Goal: Transaction & Acquisition: Purchase product/service

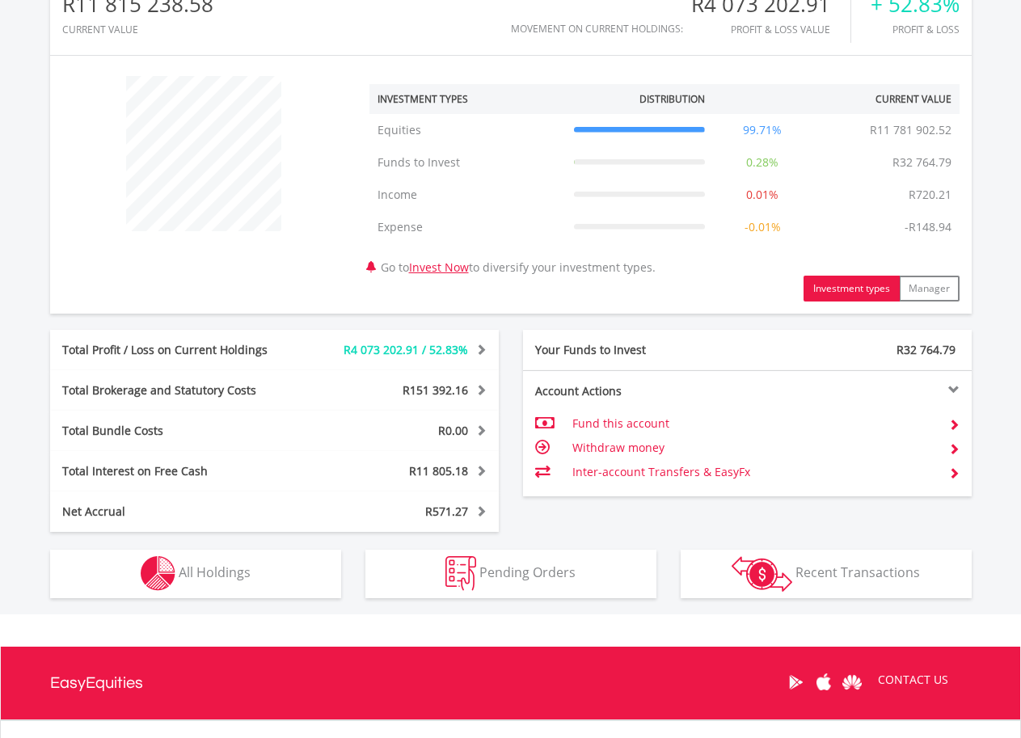
scroll to position [553, 0]
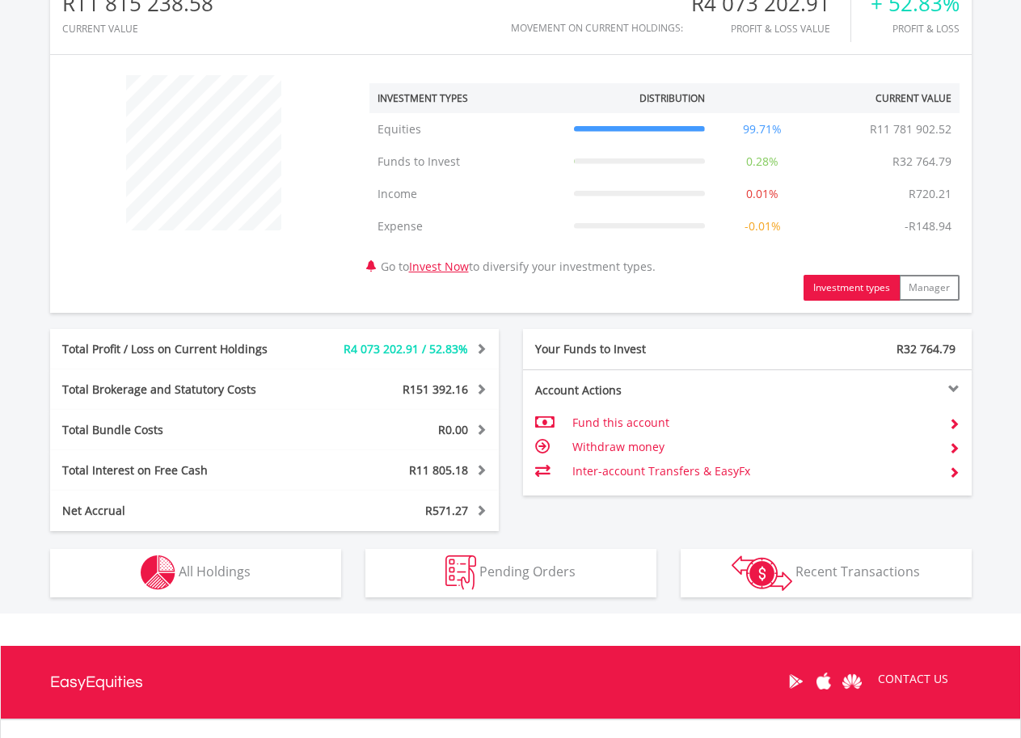
click at [542, 441] on span at bounding box center [542, 446] width 15 height 11
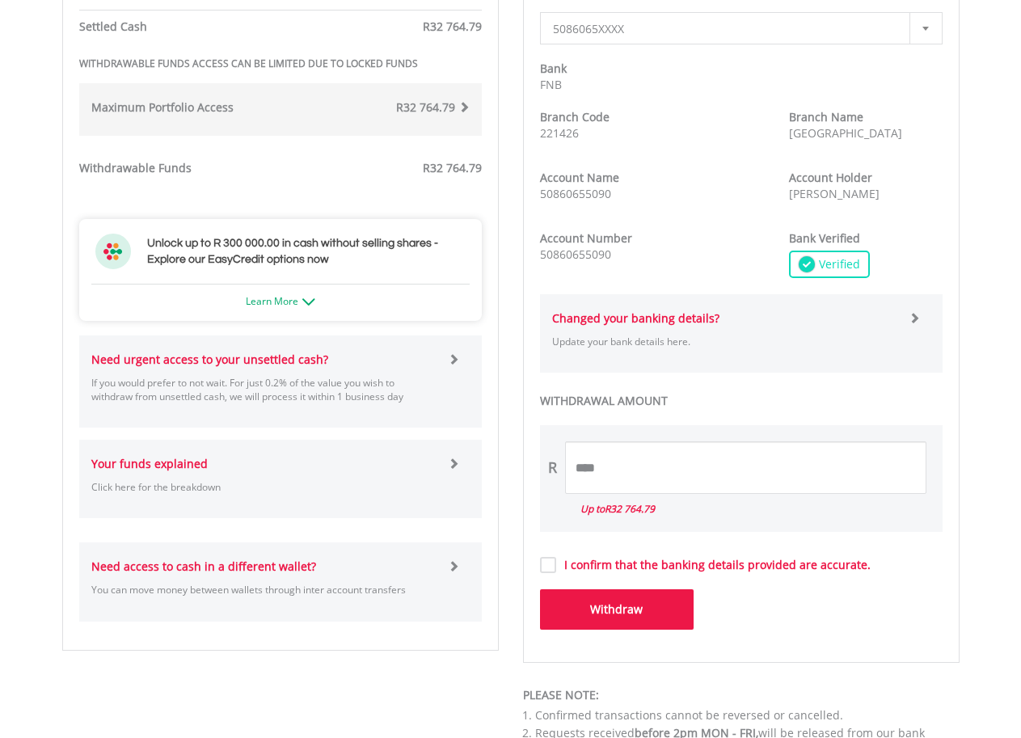
scroll to position [664, 0]
click at [581, 467] on input "****" at bounding box center [745, 468] width 361 height 53
type input "********"
click at [599, 602] on button "Withdraw" at bounding box center [617, 609] width 154 height 40
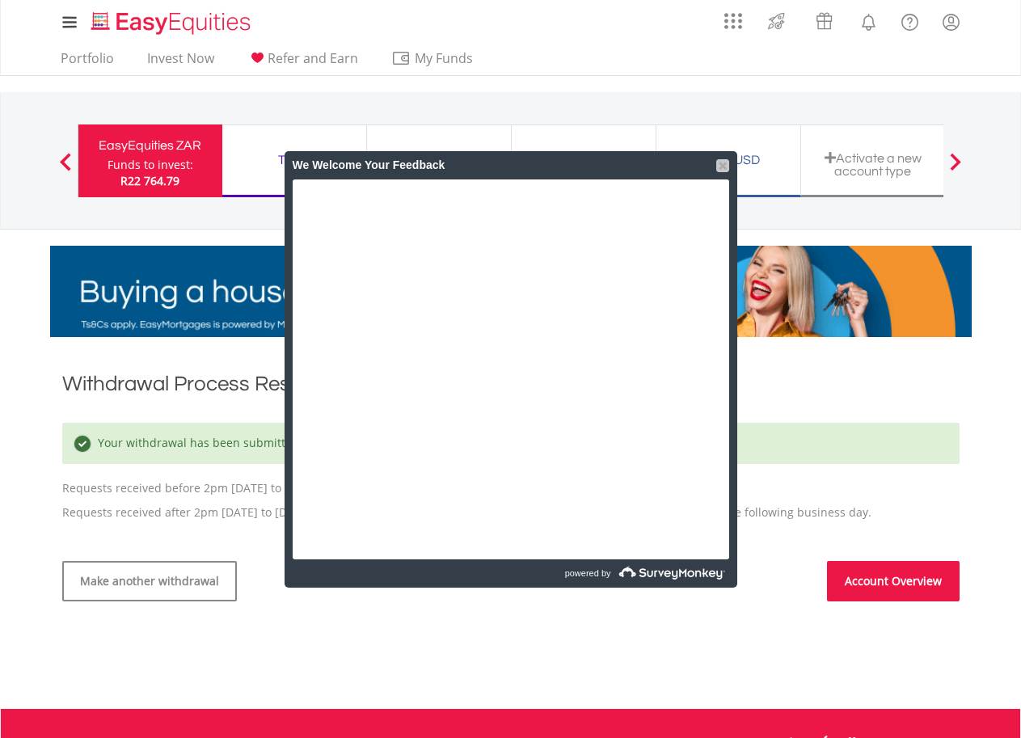
click at [722, 159] on div at bounding box center [722, 165] width 13 height 13
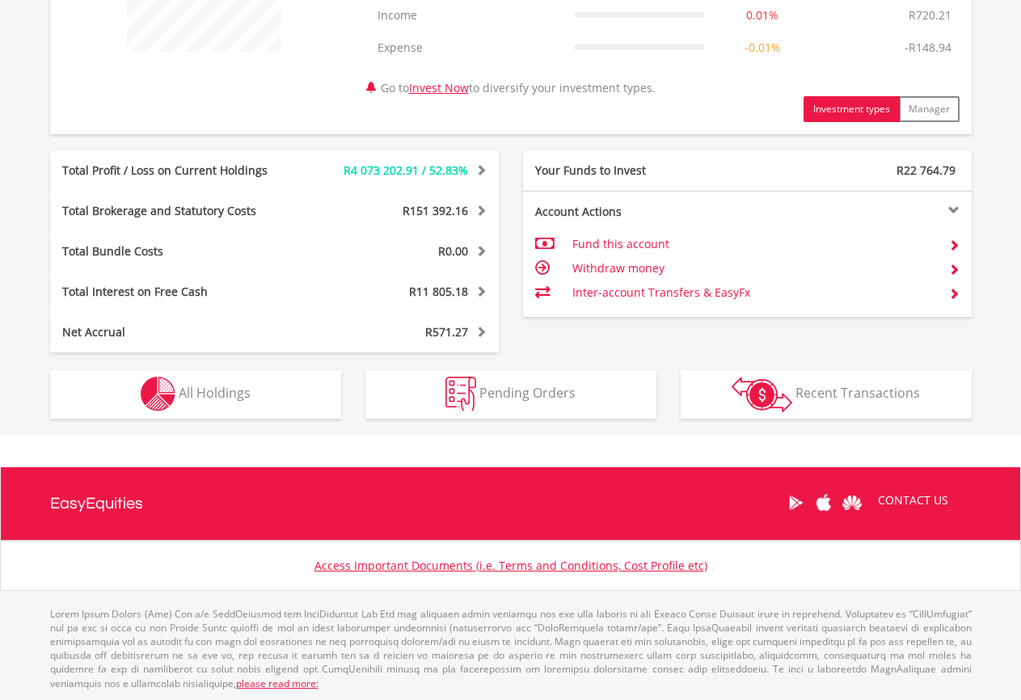
scroll to position [733, 0]
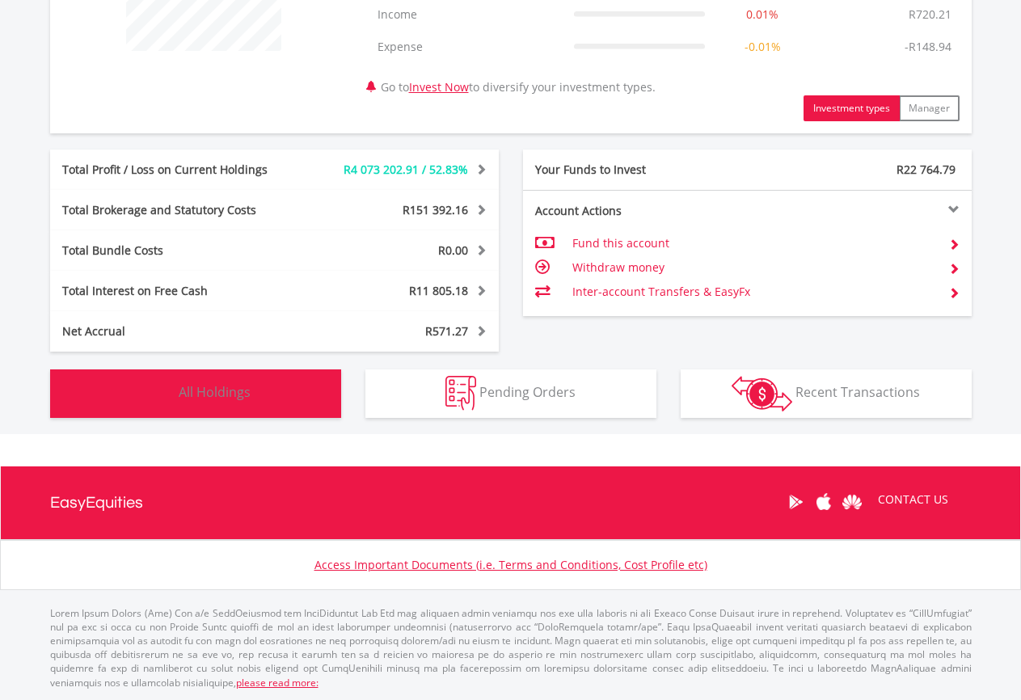
click at [294, 375] on button "Holdings All Holdings" at bounding box center [195, 394] width 291 height 49
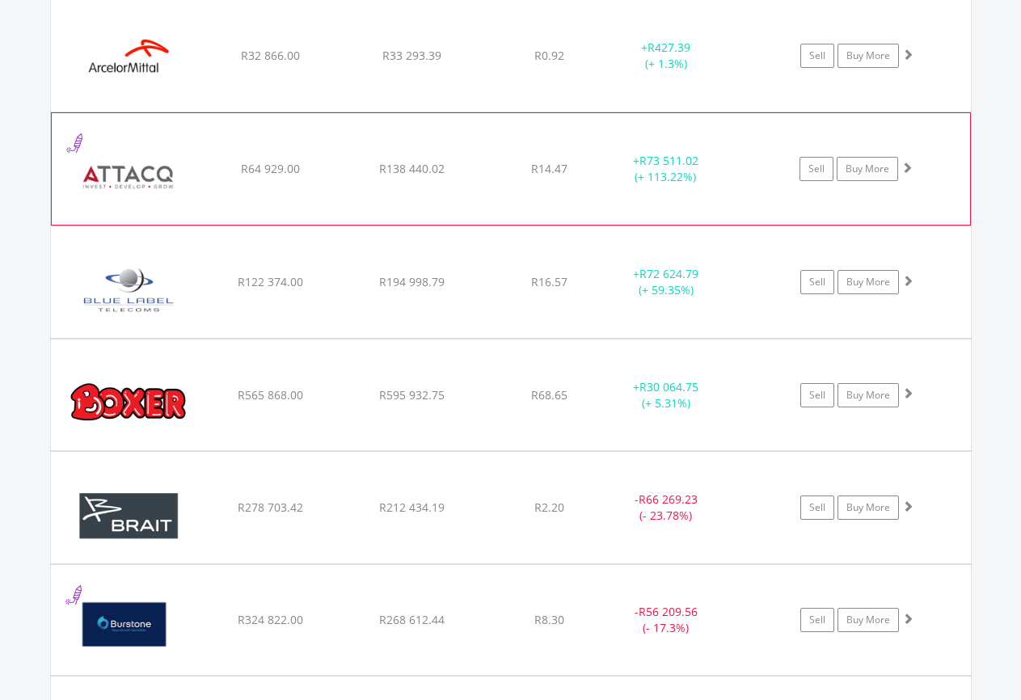
scroll to position [1514, 0]
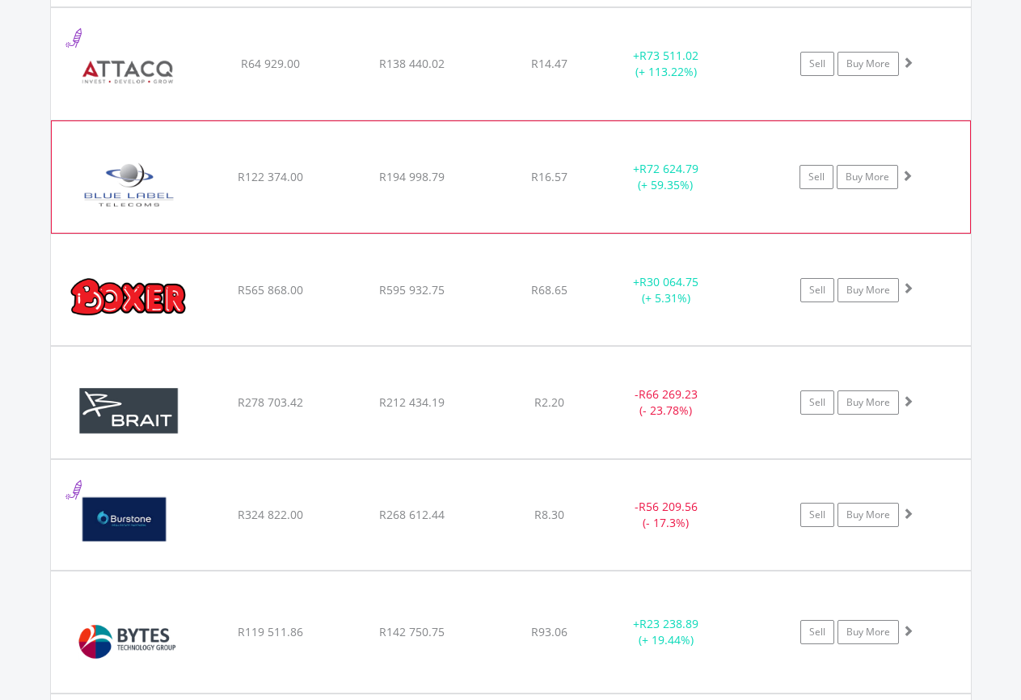
scroll to position [1619, 0]
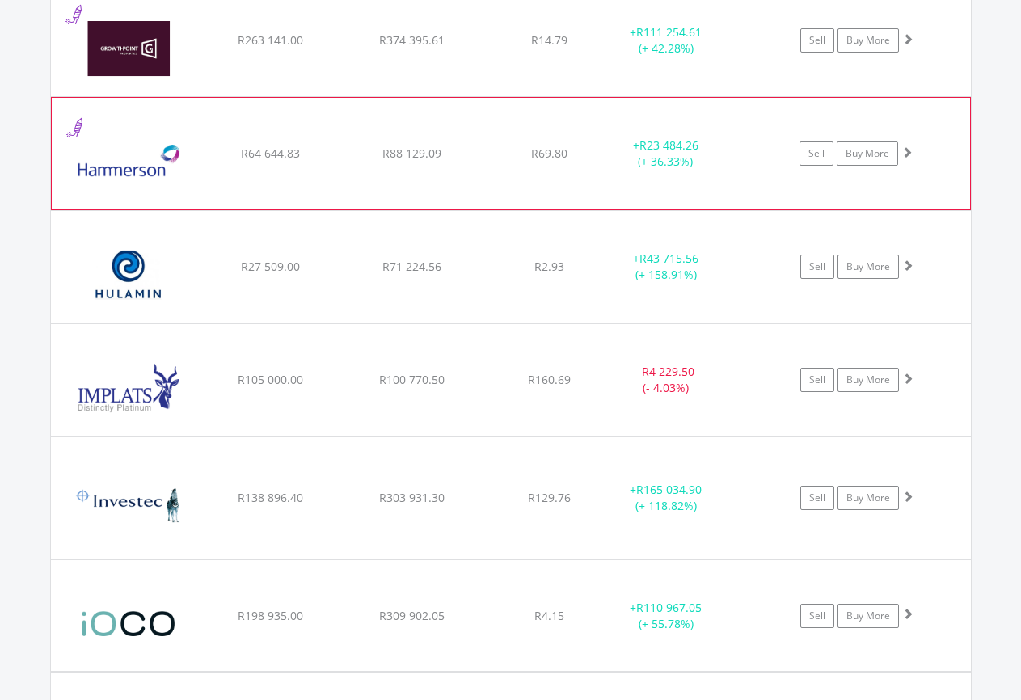
scroll to position [2774, 0]
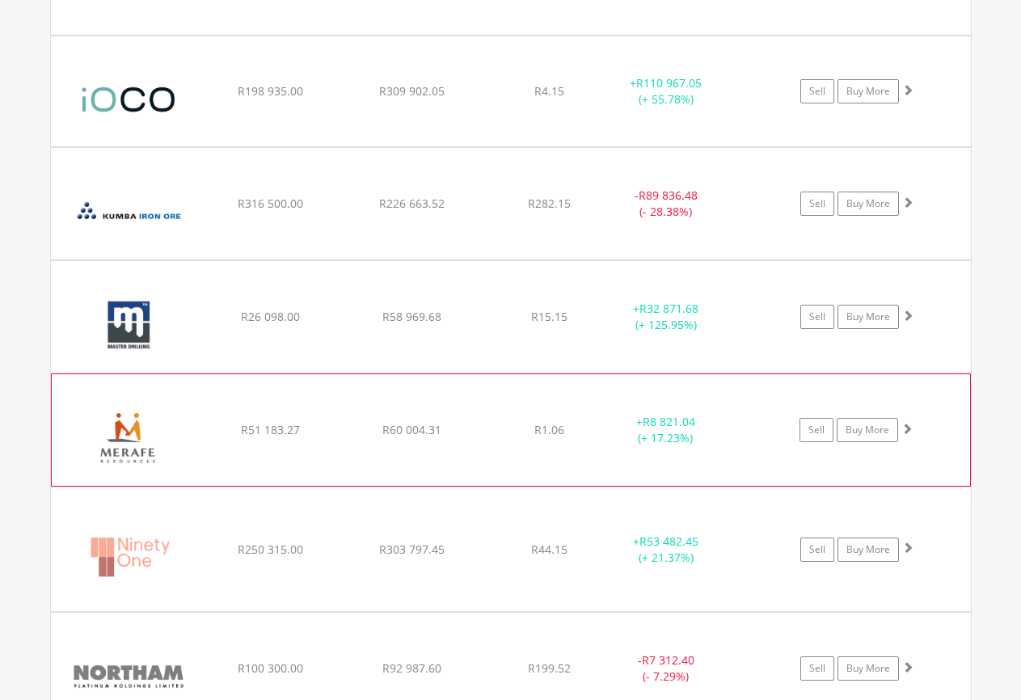
scroll to position [3404, 0]
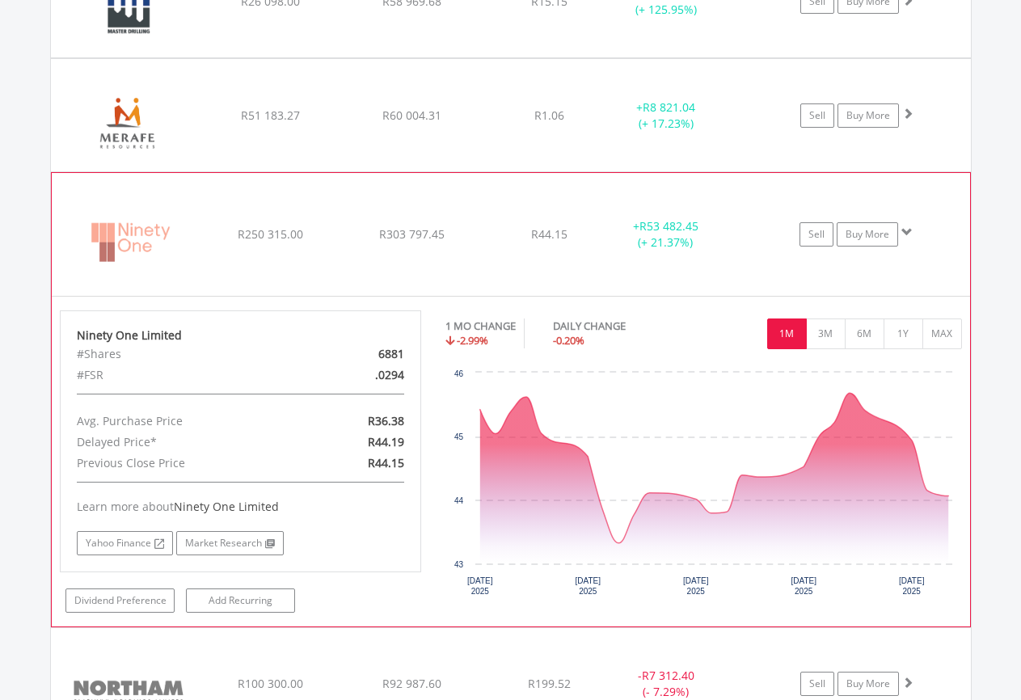
scroll to position [3614, 0]
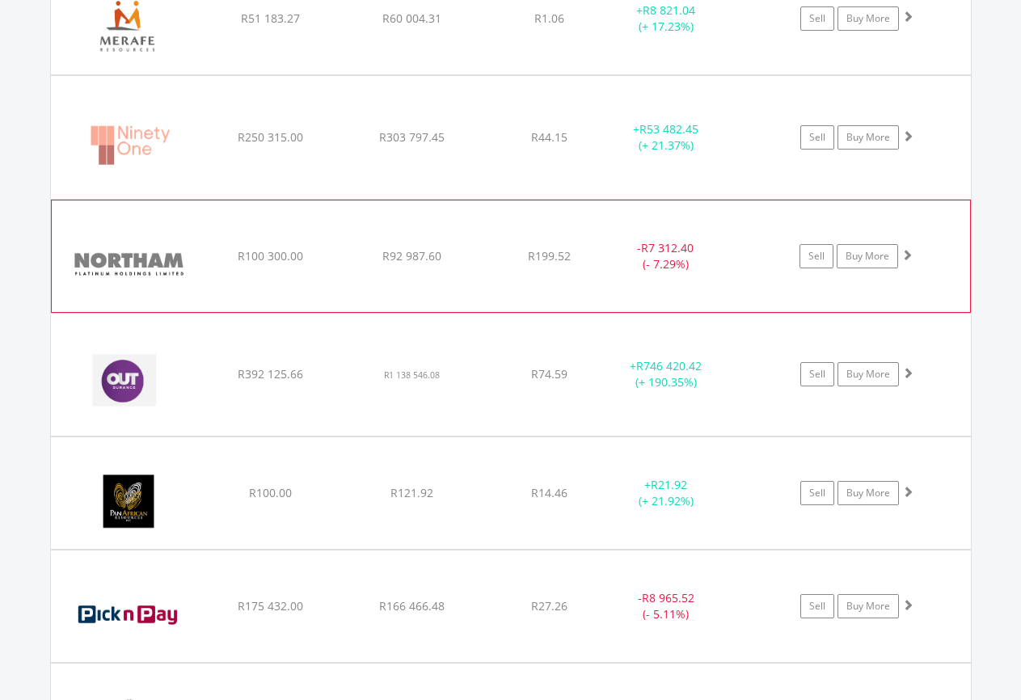
scroll to position [3720, 0]
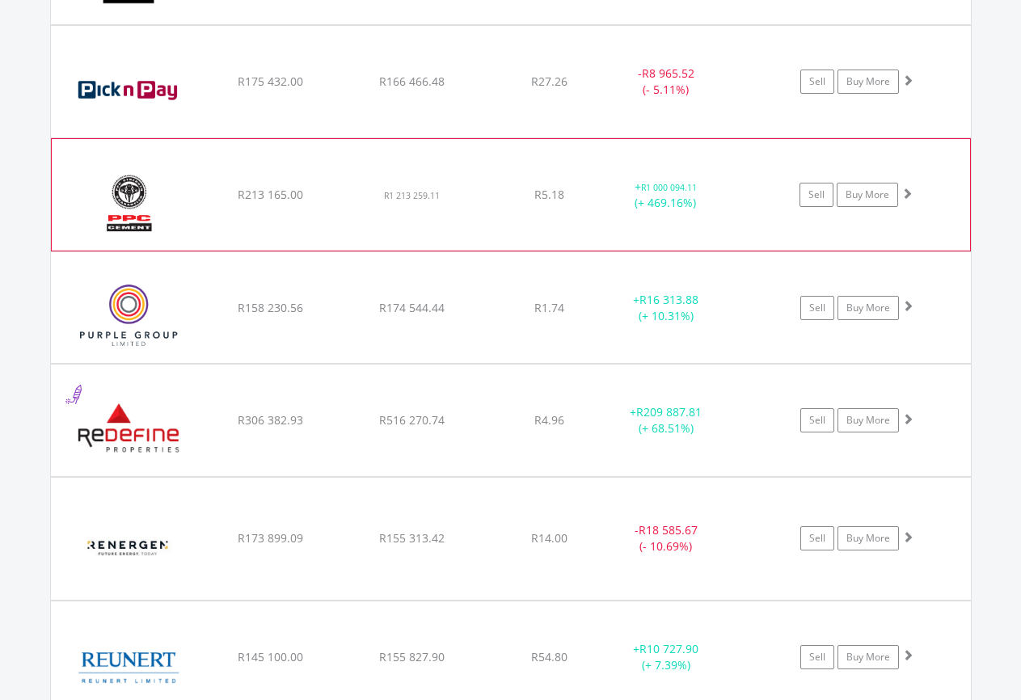
scroll to position [4244, 0]
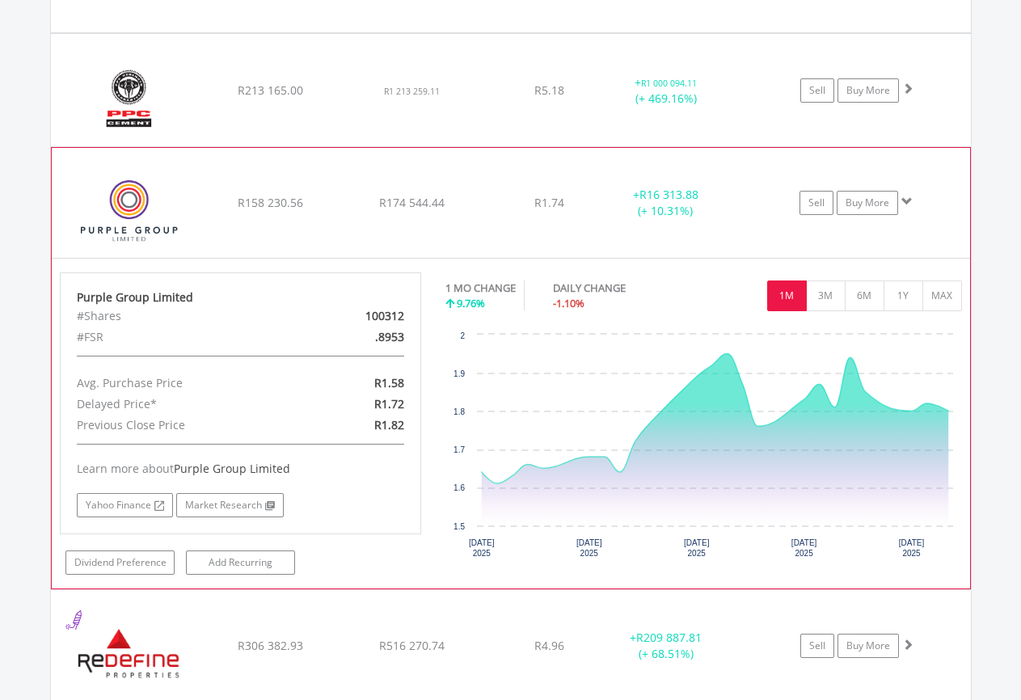
scroll to position [4350, 0]
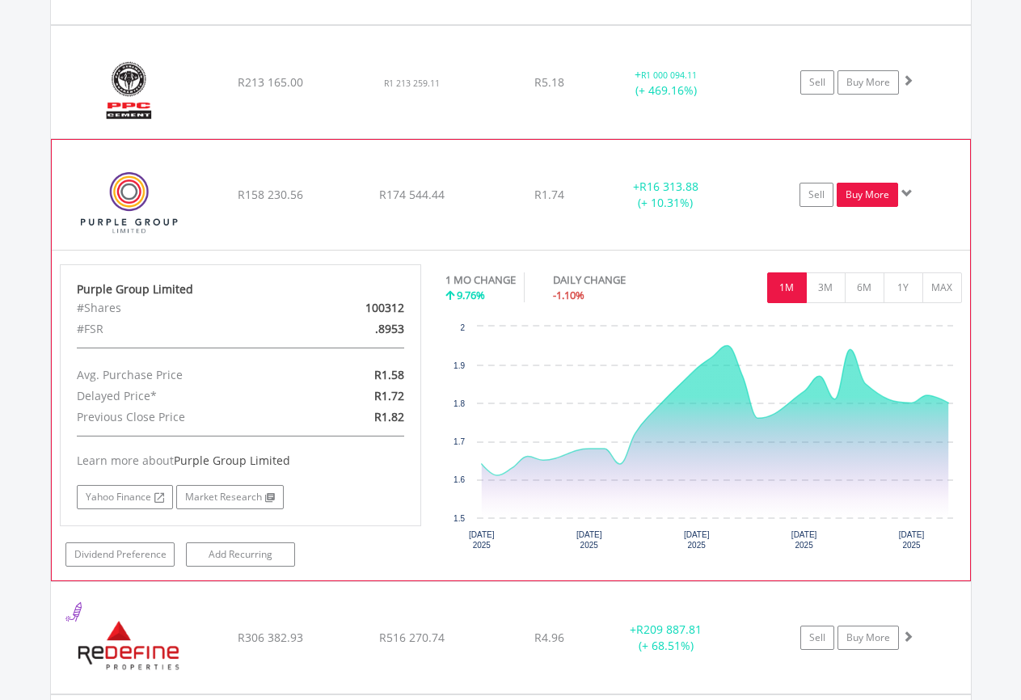
click at [856, 192] on link "Buy More" at bounding box center [867, 195] width 61 height 24
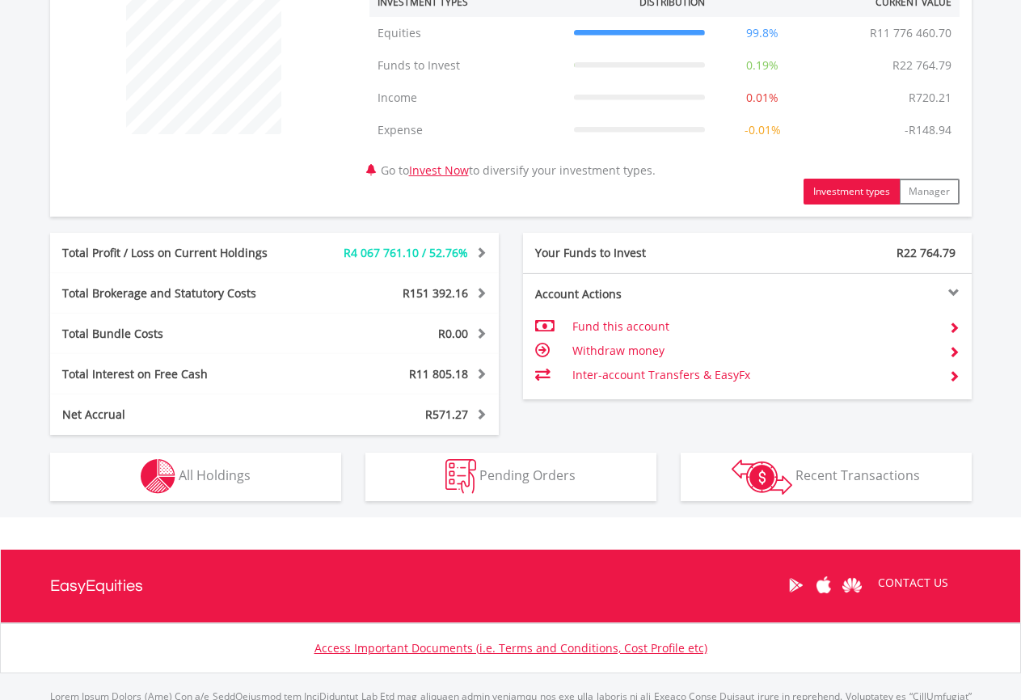
scroll to position [657, 0]
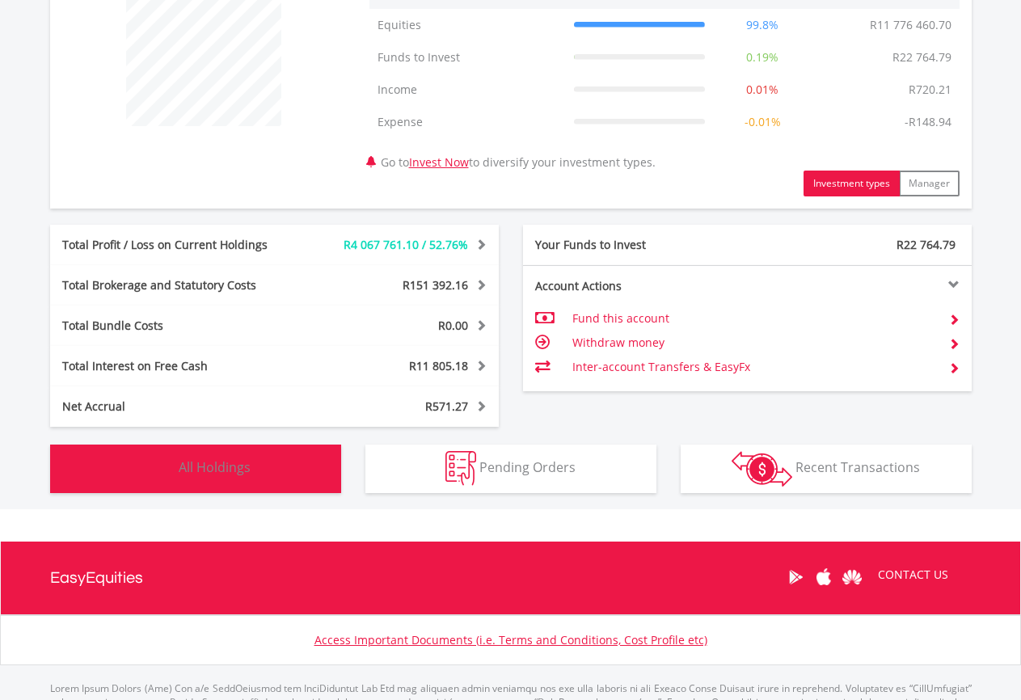
click at [285, 460] on button "Holdings All Holdings" at bounding box center [195, 469] width 291 height 49
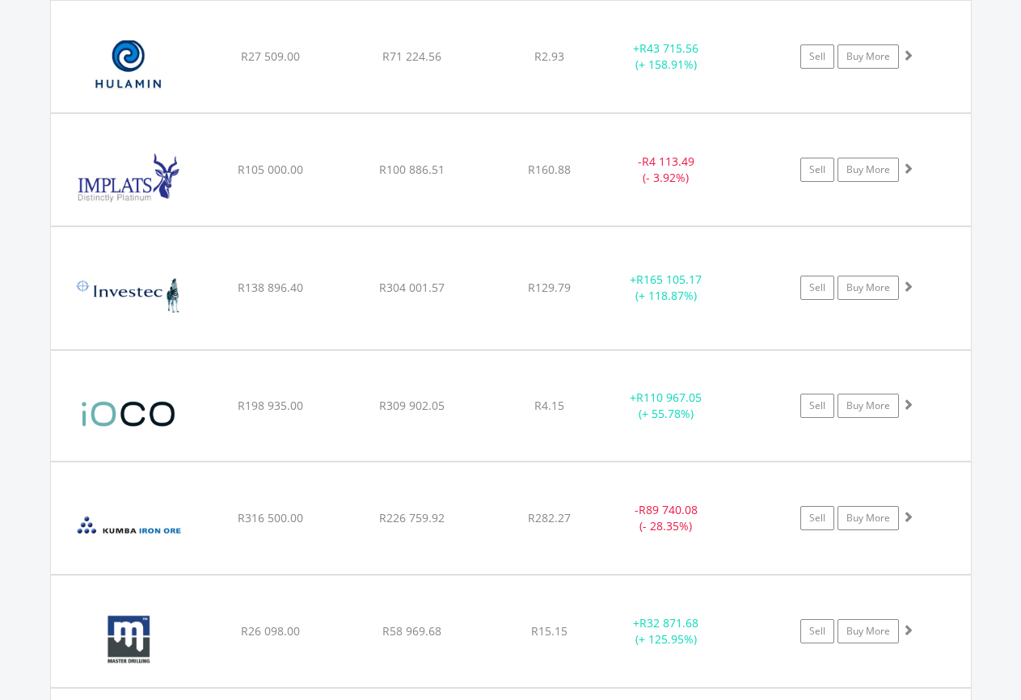
scroll to position [2985, 0]
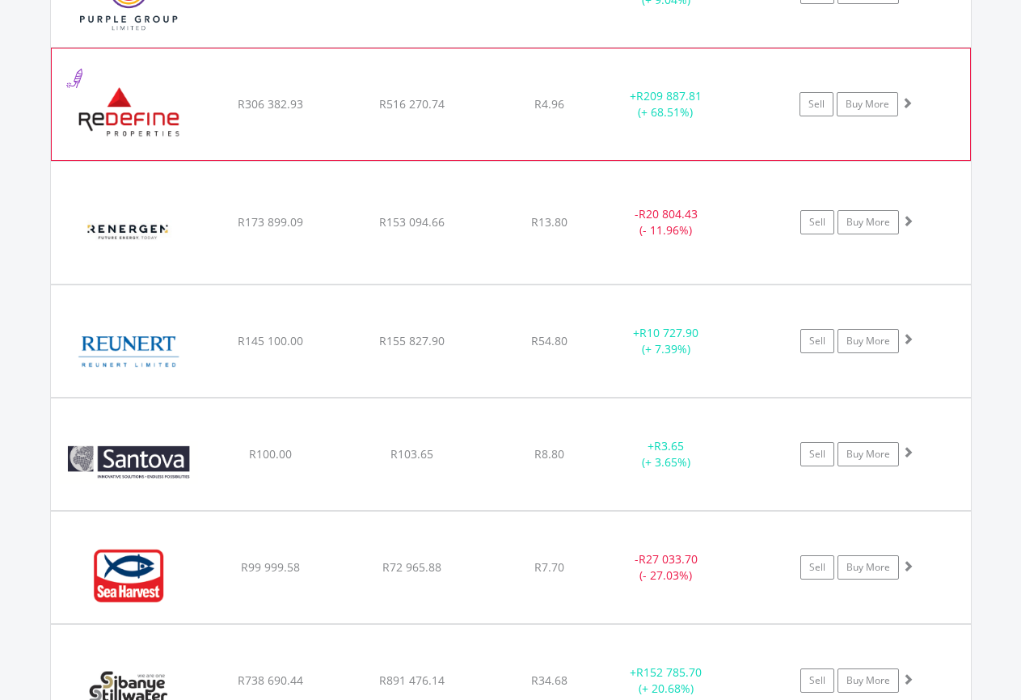
scroll to position [4560, 0]
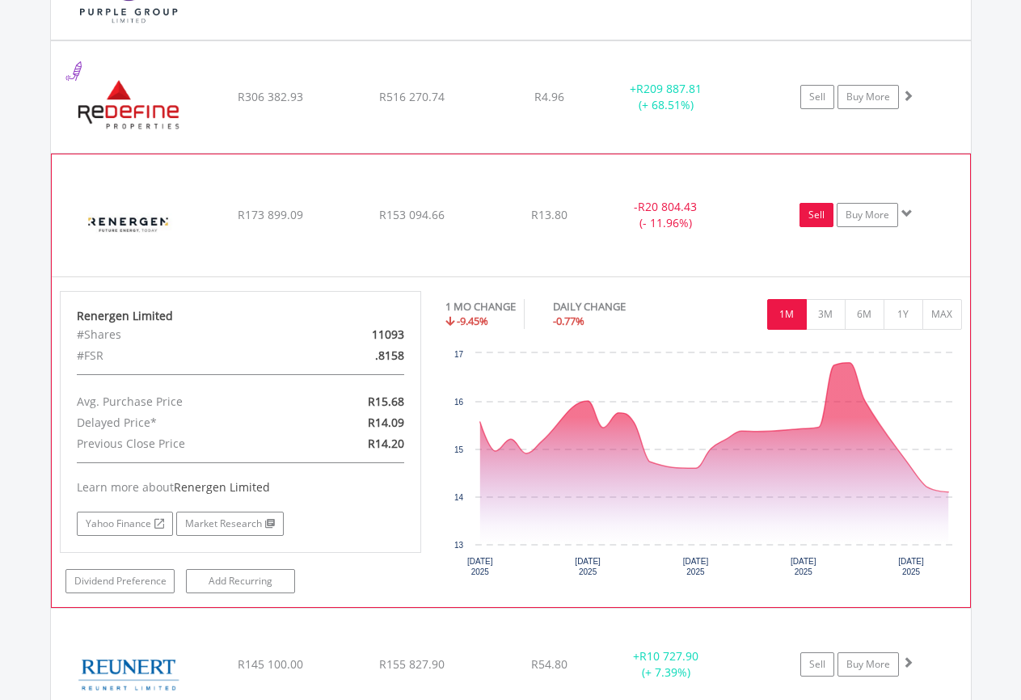
click at [817, 204] on link "Sell" at bounding box center [817, 215] width 34 height 24
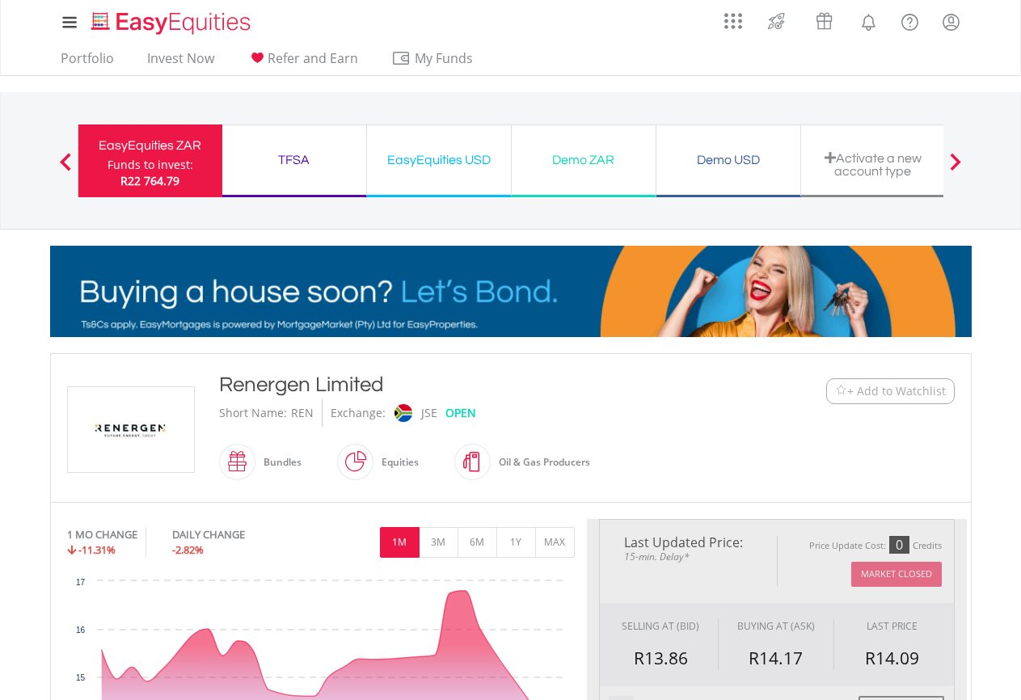
type input "*********"
type input "******"
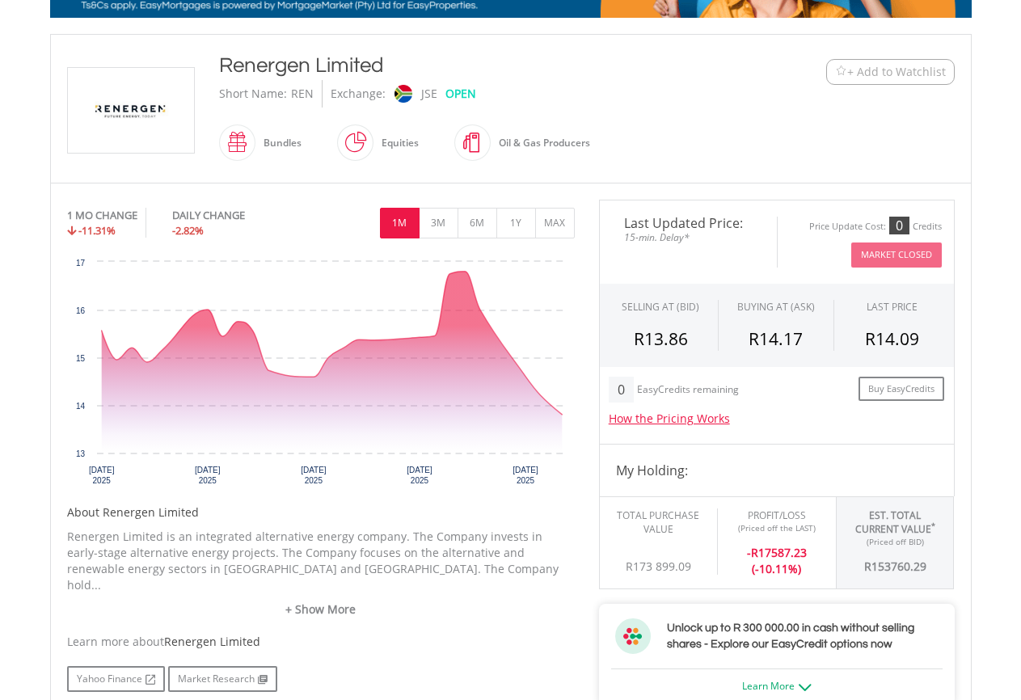
scroll to position [315, 0]
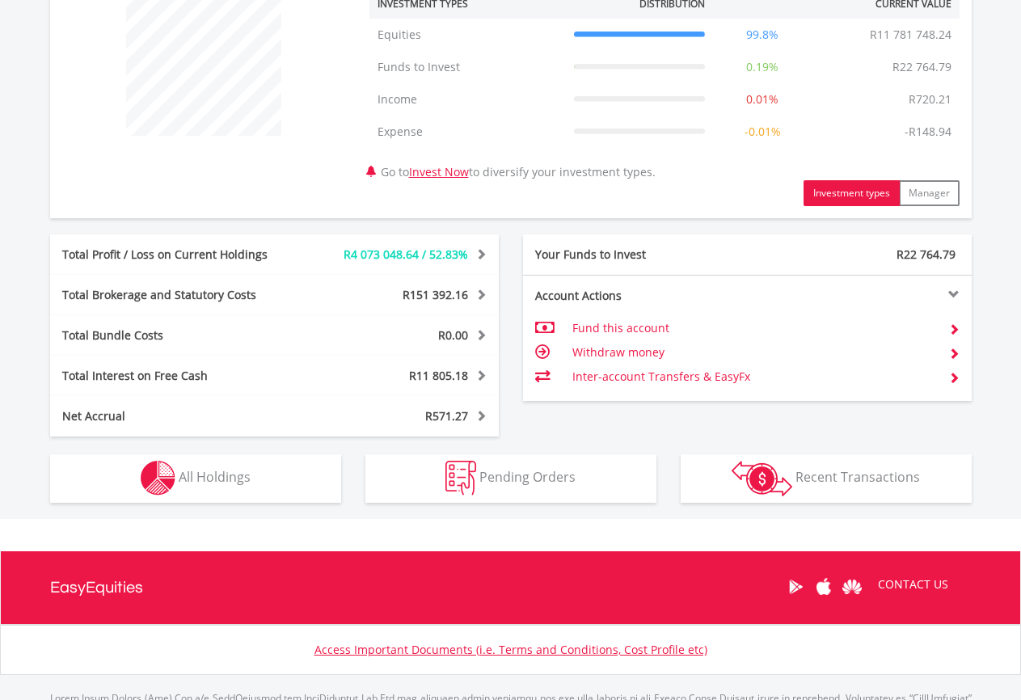
scroll to position [657, 0]
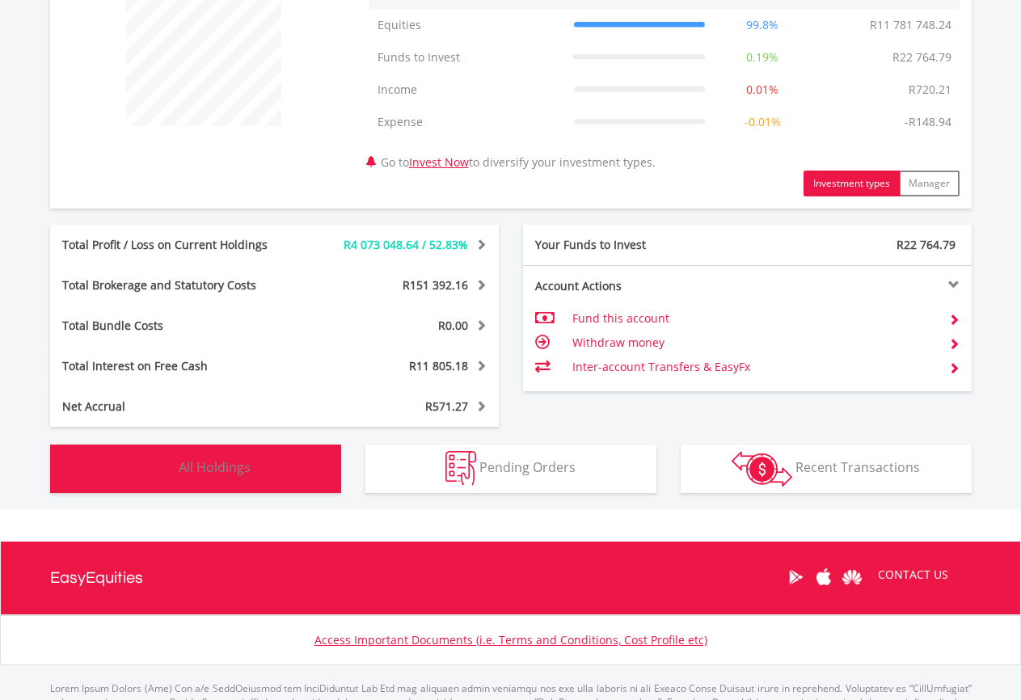
click at [286, 452] on button "Holdings All Holdings" at bounding box center [195, 469] width 291 height 49
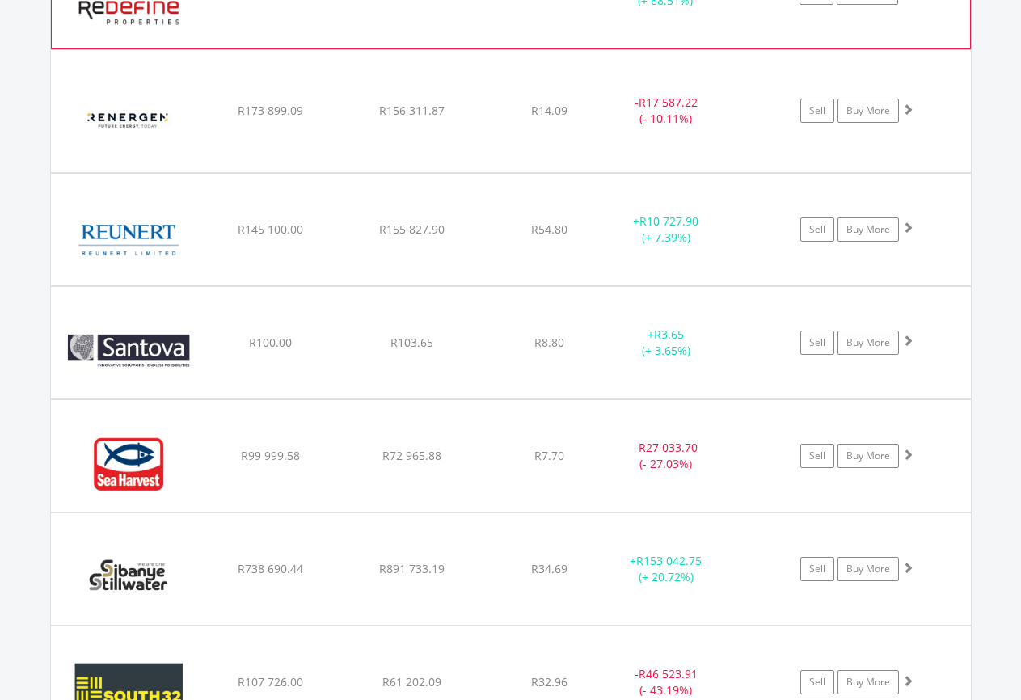
scroll to position [4666, 0]
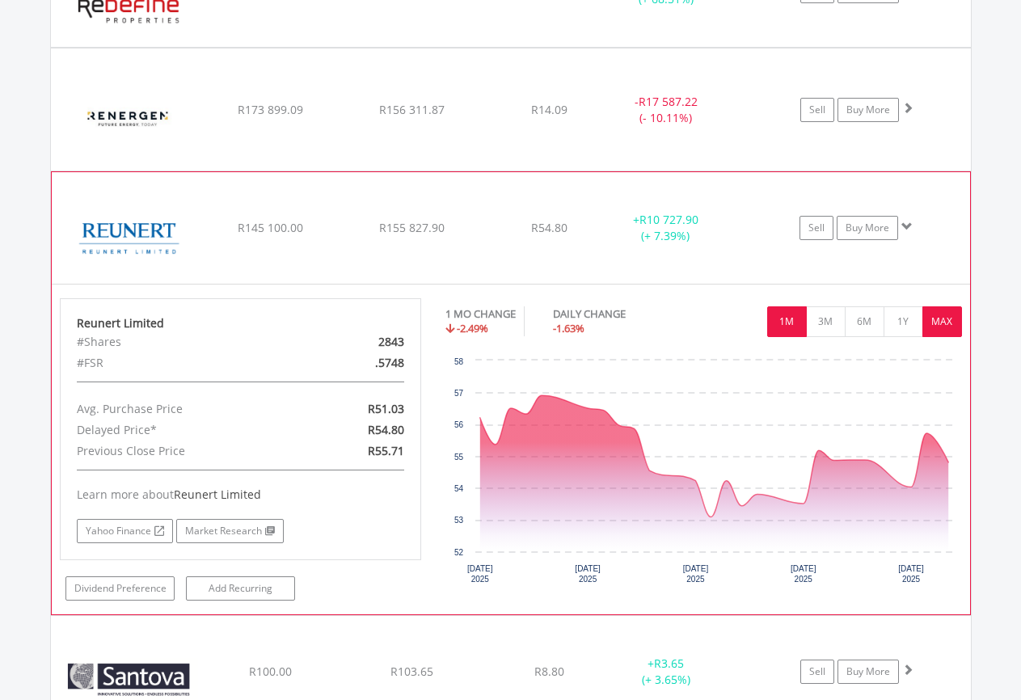
click at [935, 311] on button "MAX" at bounding box center [943, 321] width 40 height 31
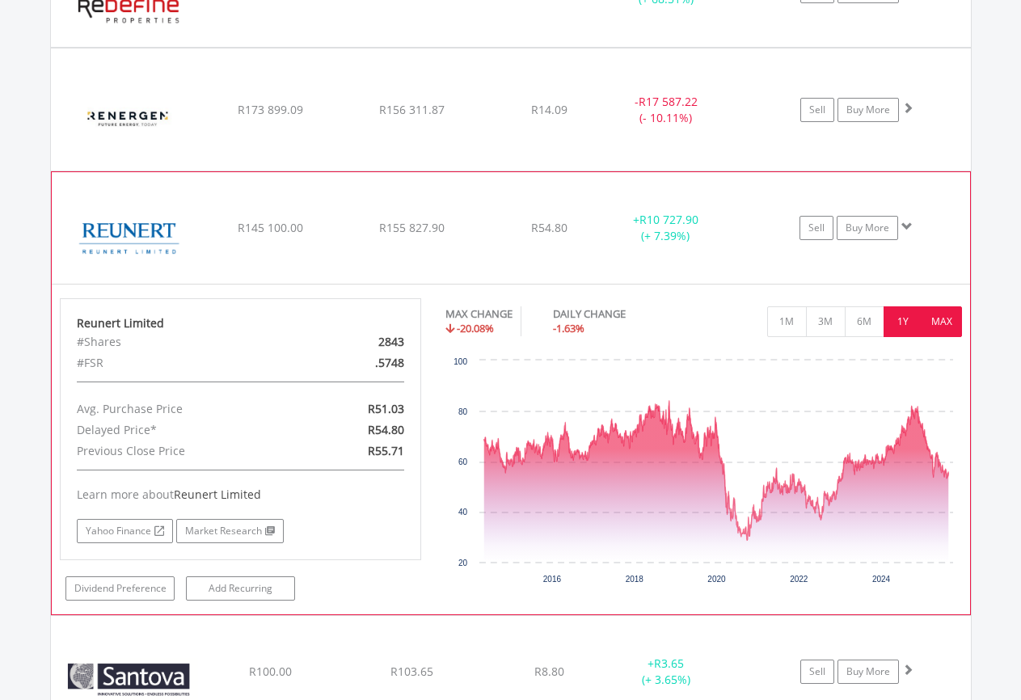
click at [894, 311] on button "1Y" at bounding box center [904, 321] width 40 height 31
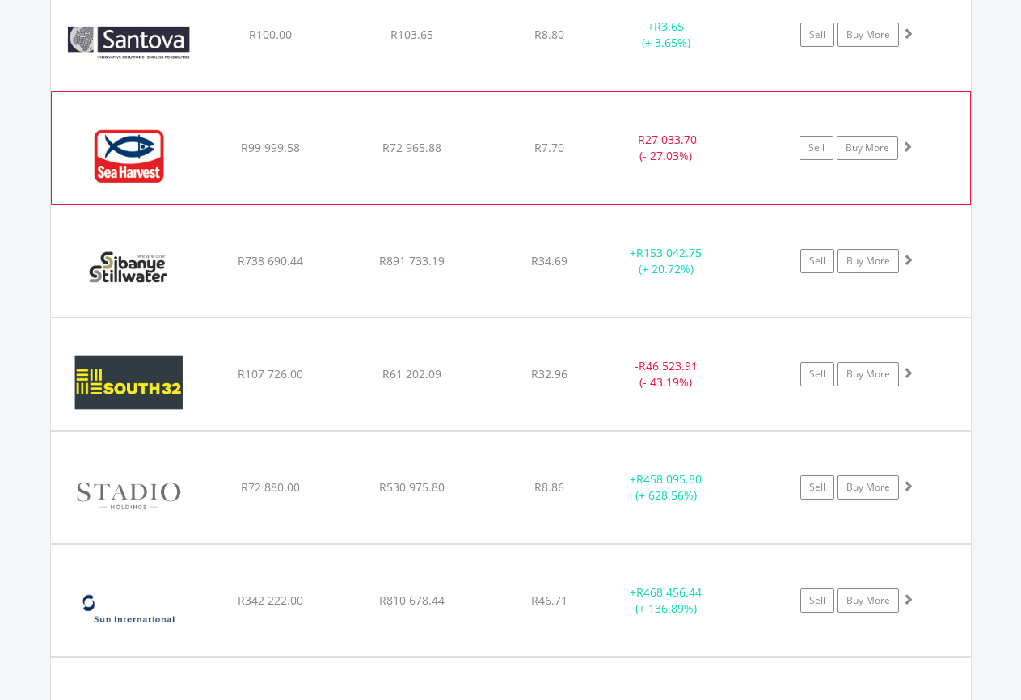
scroll to position [4981, 0]
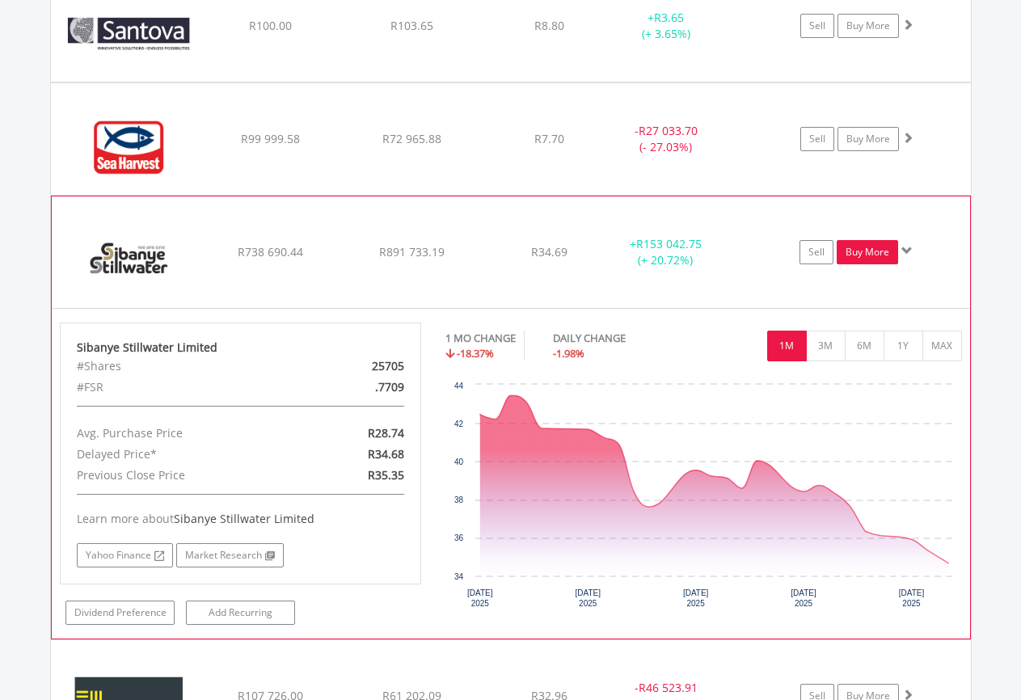
click at [877, 243] on link "Buy More" at bounding box center [867, 252] width 61 height 24
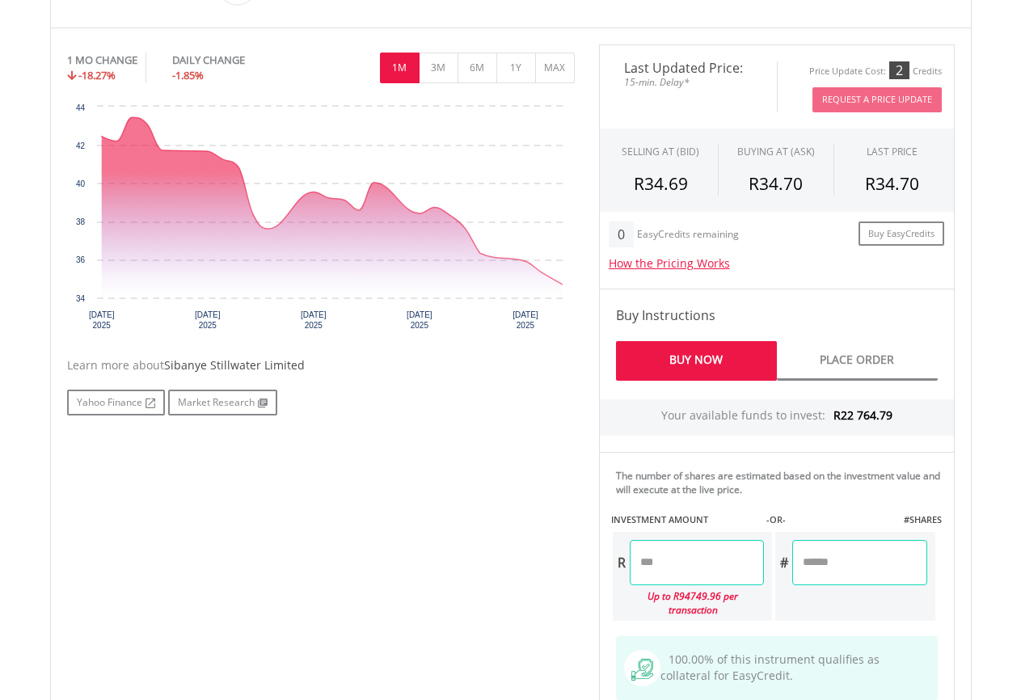
scroll to position [525, 0]
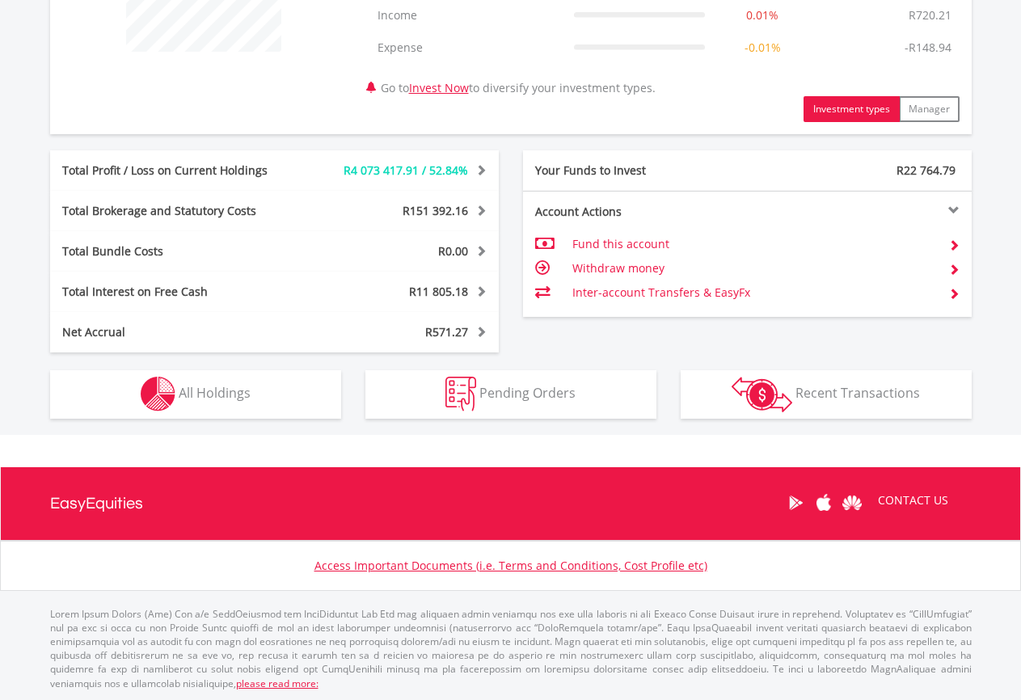
scroll to position [733, 0]
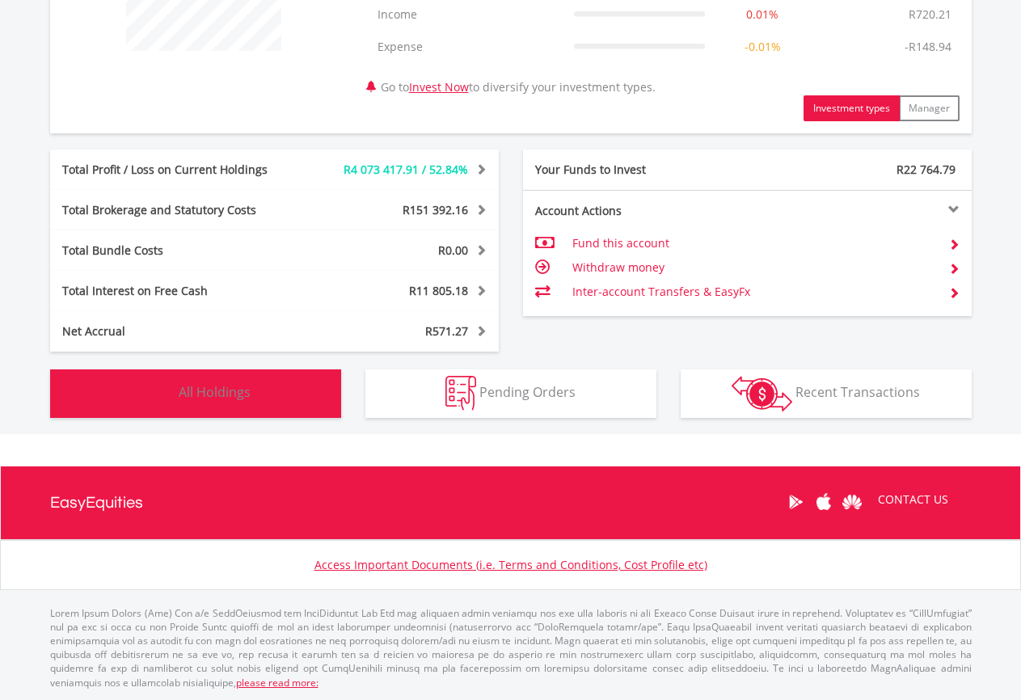
click at [253, 383] on button "Holdings All Holdings" at bounding box center [195, 394] width 291 height 49
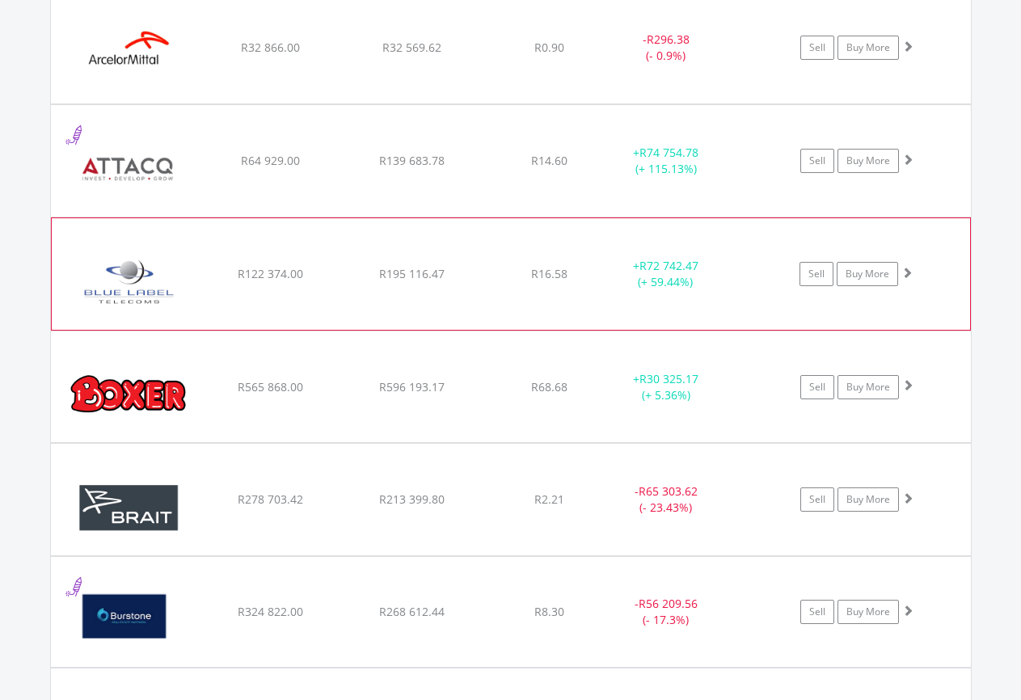
scroll to position [1619, 0]
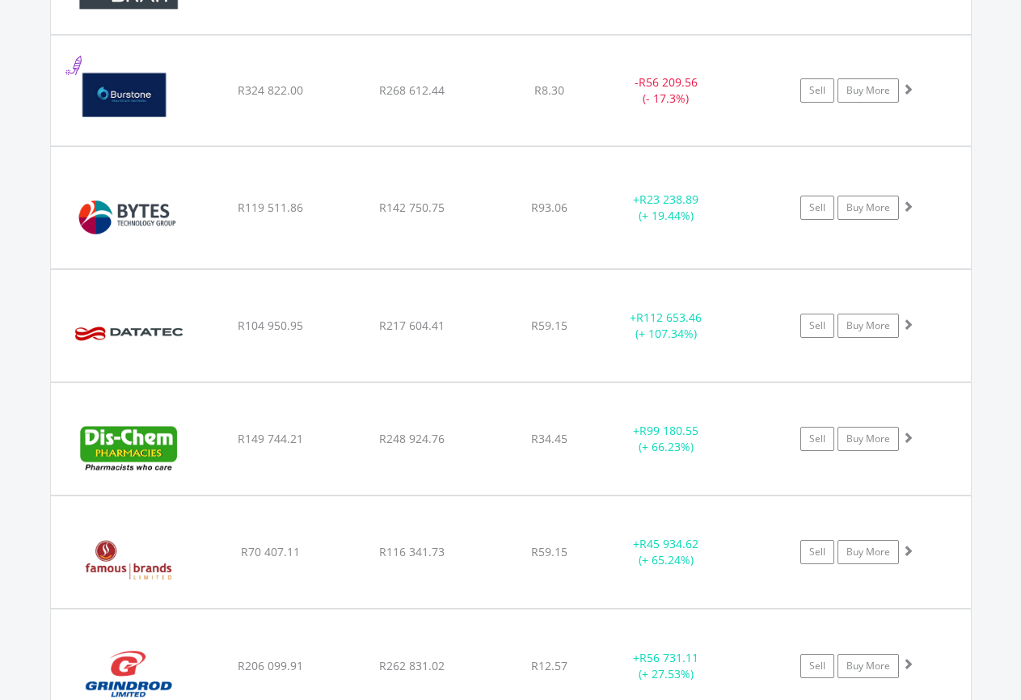
scroll to position [2039, 0]
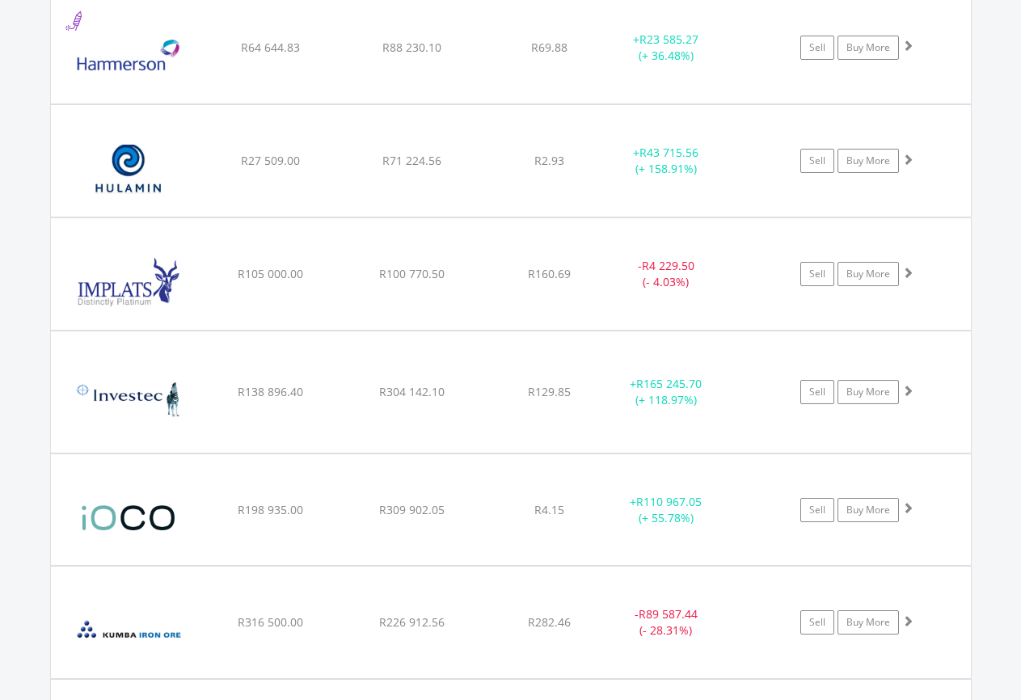
scroll to position [2985, 0]
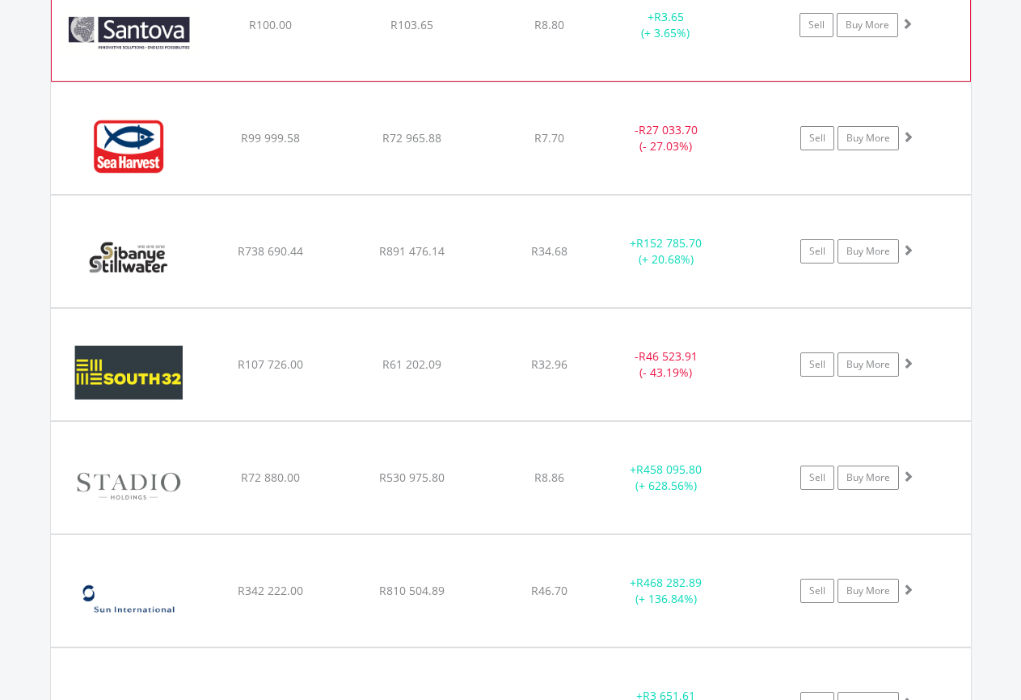
scroll to position [4982, 0]
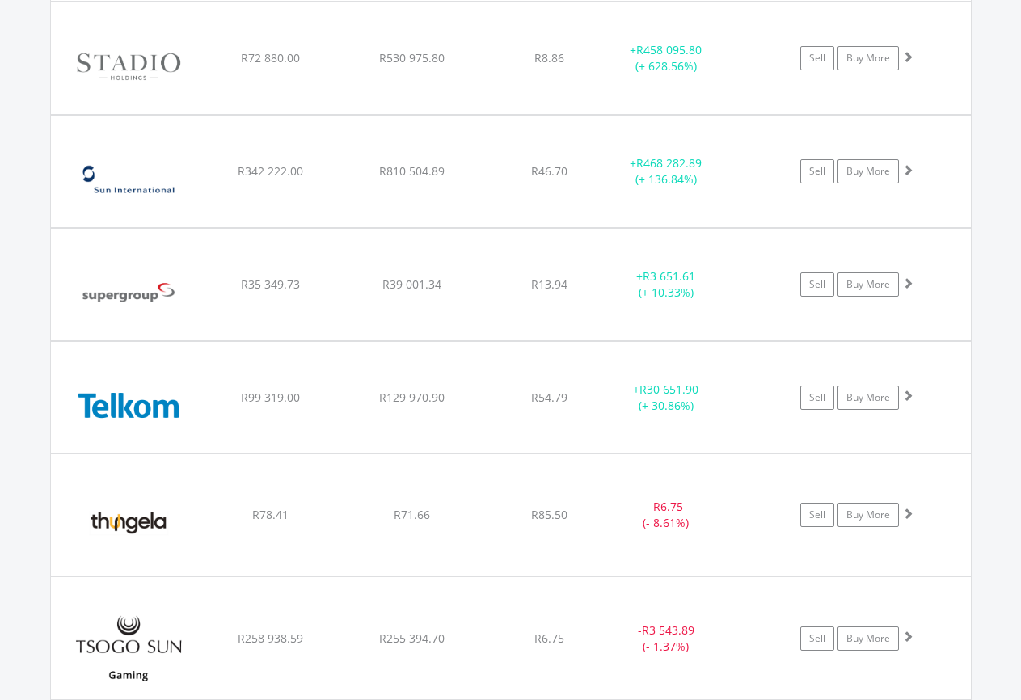
scroll to position [5402, 0]
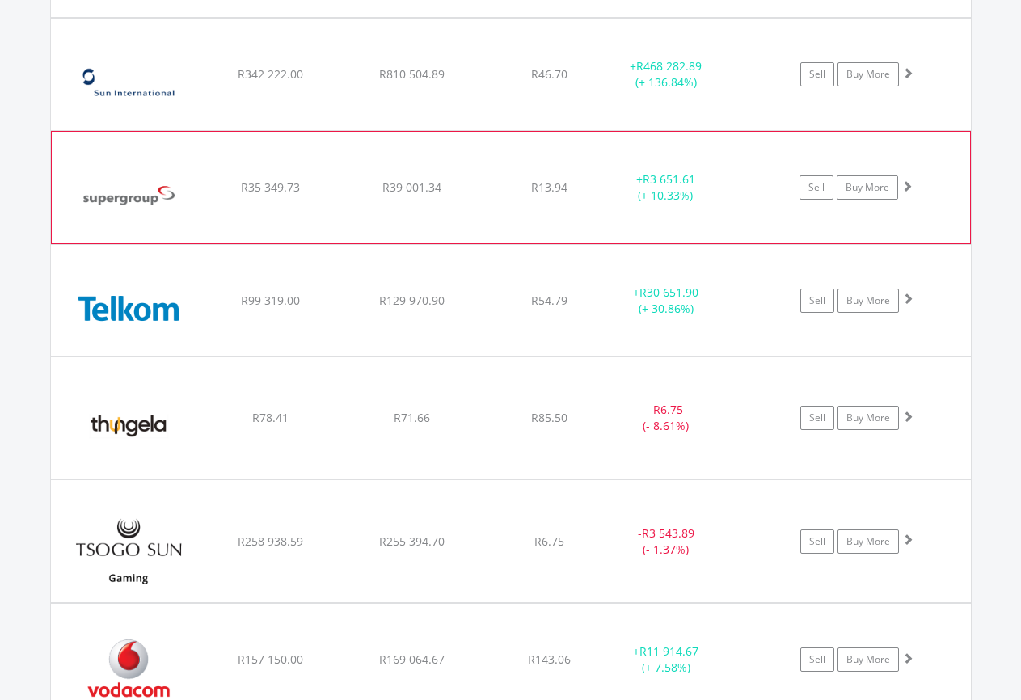
scroll to position [5507, 0]
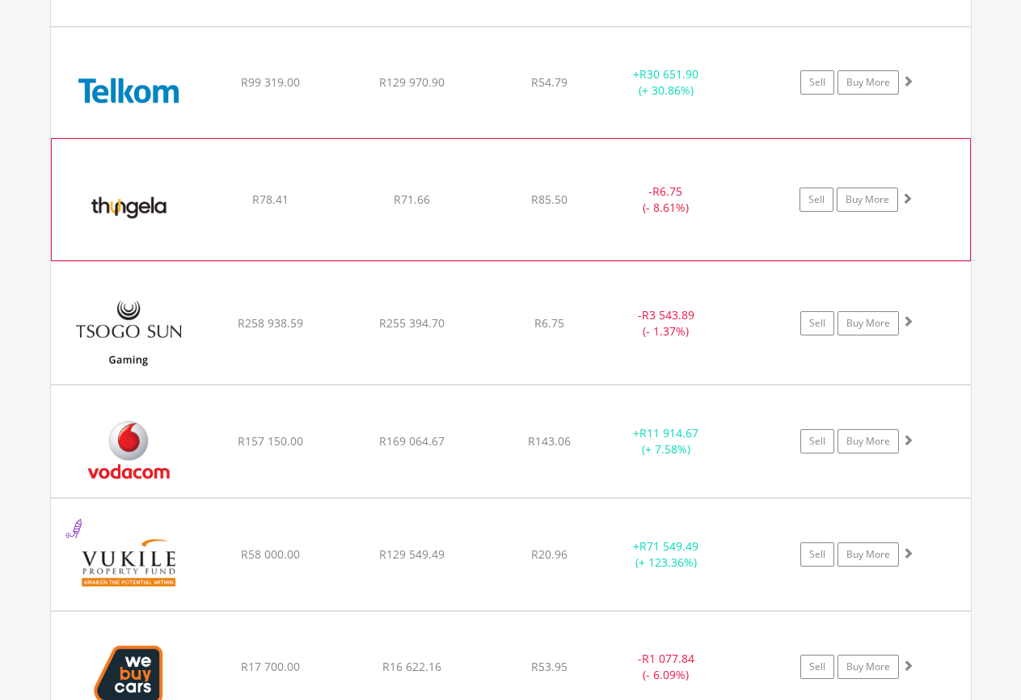
scroll to position [5717, 0]
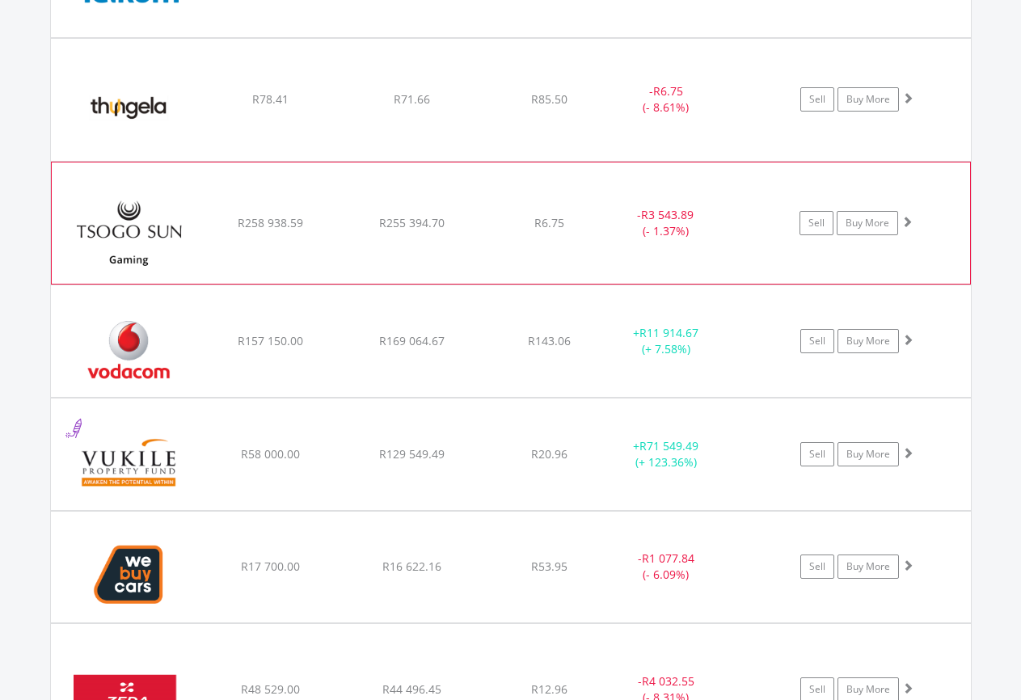
scroll to position [5822, 0]
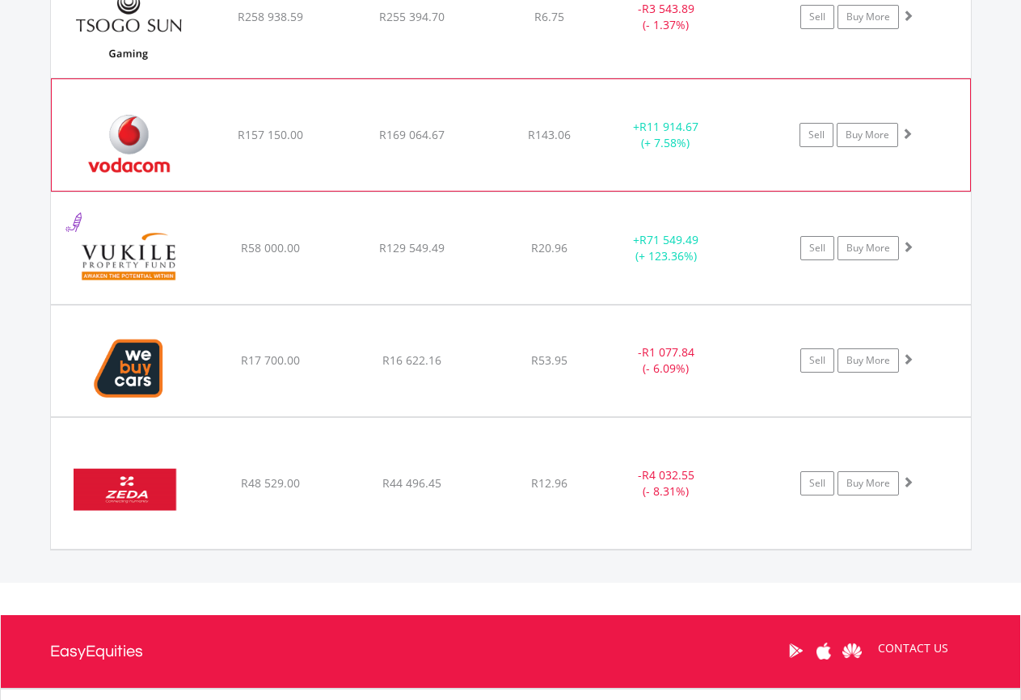
scroll to position [6032, 0]
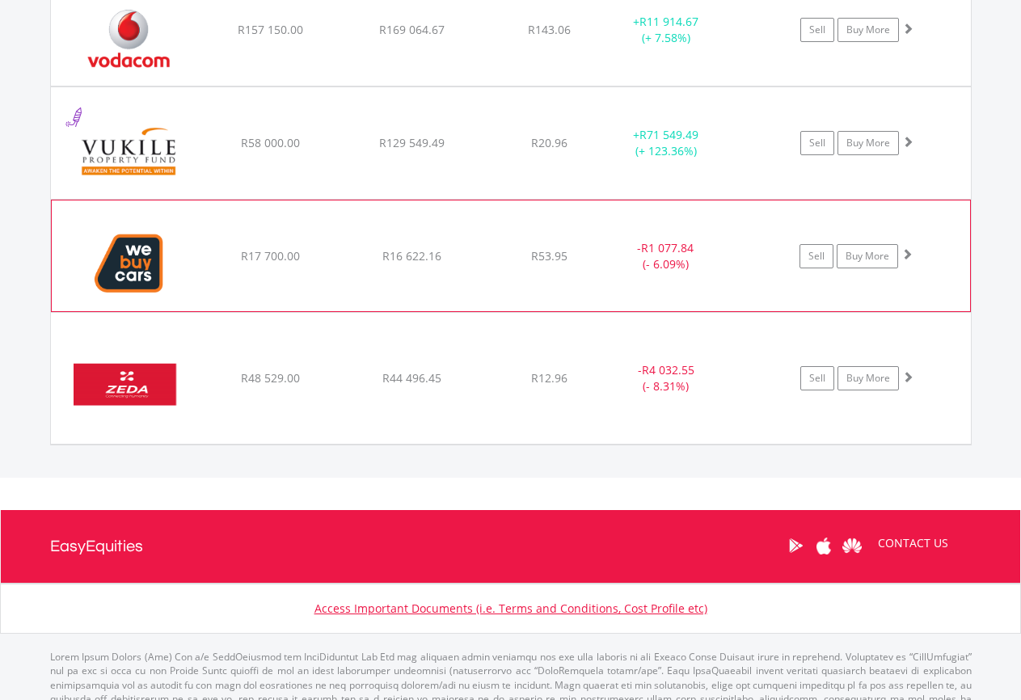
scroll to position [6137, 0]
